Goal: Complete application form

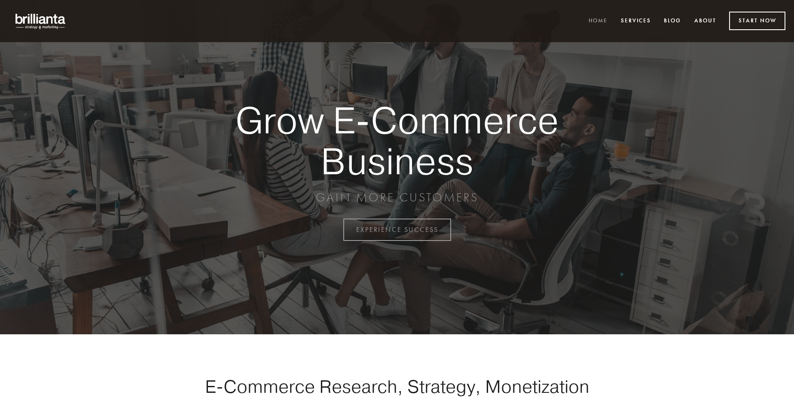
scroll to position [2253, 0]
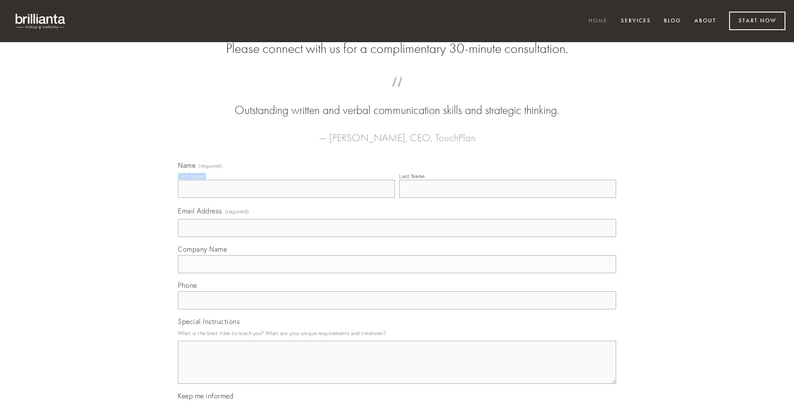
type input "[PERSON_NAME]"
click at [507, 198] on input "Last Name" at bounding box center [507, 189] width 217 height 18
type input "[PERSON_NAME]"
click at [397, 237] on input "Email Address (required)" at bounding box center [397, 228] width 438 height 18
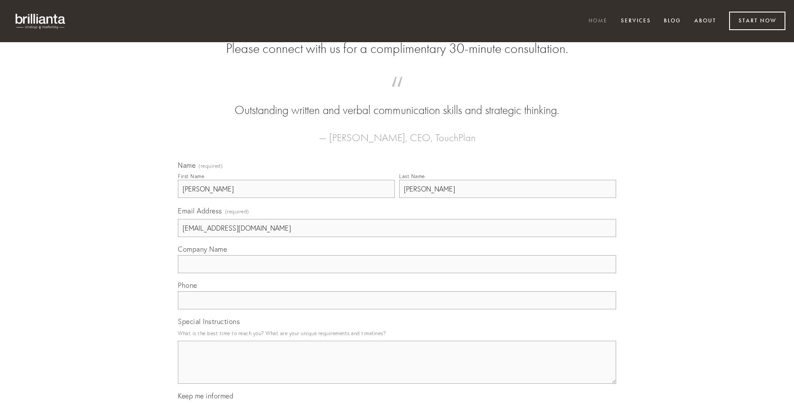
type input "[EMAIL_ADDRESS][DOMAIN_NAME]"
click at [397, 273] on input "Company Name" at bounding box center [397, 264] width 438 height 18
type input "deduco"
click at [397, 309] on input "text" at bounding box center [397, 300] width 438 height 18
click at [397, 370] on textarea "Special Instructions" at bounding box center [397, 361] width 438 height 43
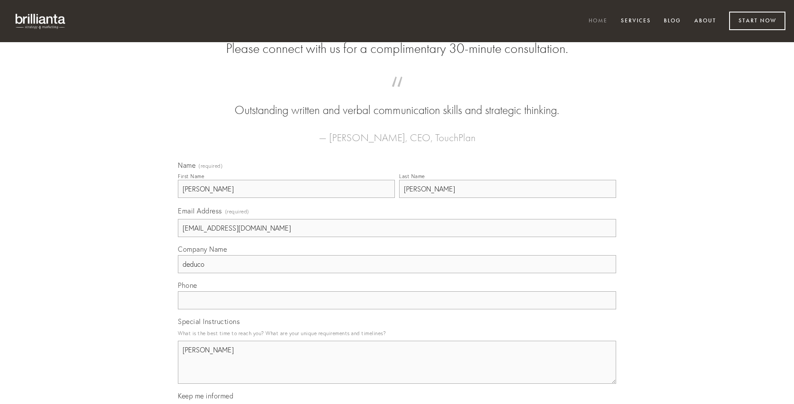
type textarea "[PERSON_NAME]"
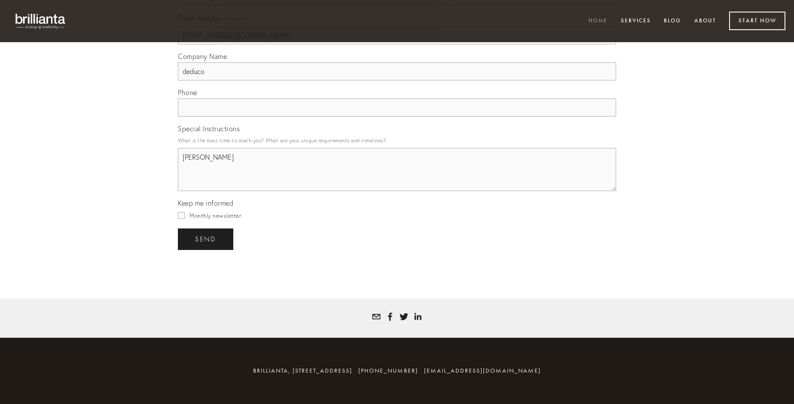
click at [206, 238] on span "send" at bounding box center [205, 239] width 21 height 8
